Goal: Check status: Check status

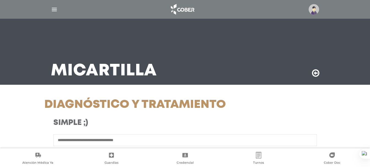
click at [55, 9] on img "button" at bounding box center [54, 9] width 7 height 7
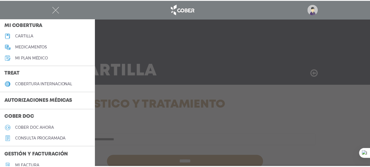
scroll to position [82, 0]
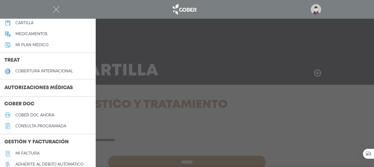
click at [46, 88] on h3 "Autorizaciones médicas" at bounding box center [38, 88] width 77 height 10
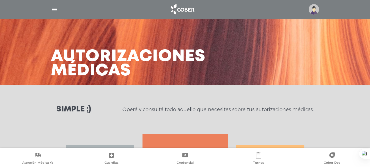
scroll to position [82, 0]
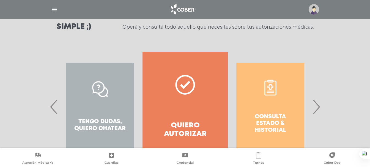
click at [315, 107] on span "›" at bounding box center [315, 107] width 11 height 30
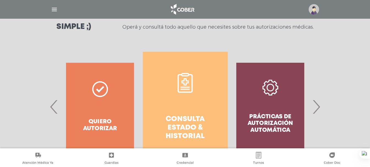
click at [196, 121] on h4 "Consulta estado & historial" at bounding box center [184, 128] width 65 height 26
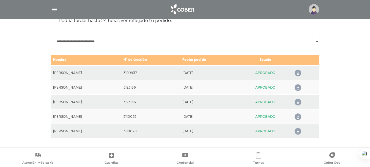
scroll to position [260, 0]
